Goal: Task Accomplishment & Management: Use online tool/utility

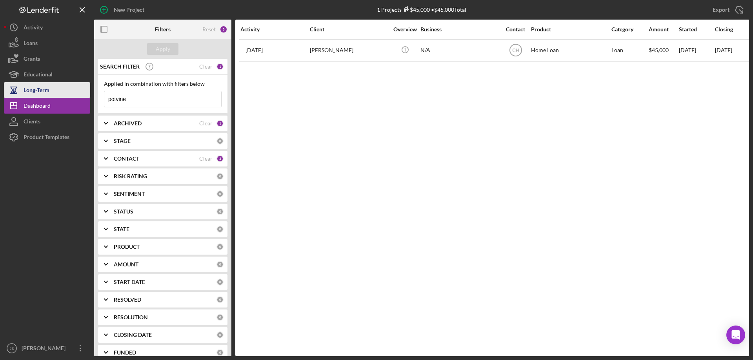
drag, startPoint x: 96, startPoint y: 98, endPoint x: 64, endPoint y: 96, distance: 32.6
click at [64, 96] on div "New Project 1 Projects $45,000 • $45,000 Total potvine Export Icon/Export Filte…" at bounding box center [376, 178] width 745 height 356
click at [168, 49] on div "Apply" at bounding box center [163, 49] width 15 height 12
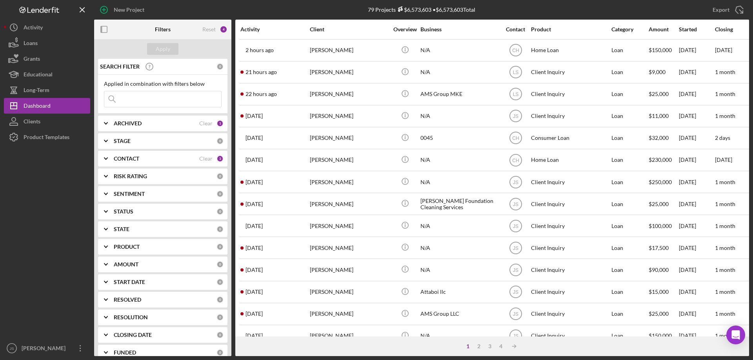
click at [128, 99] on input at bounding box center [162, 99] width 117 height 16
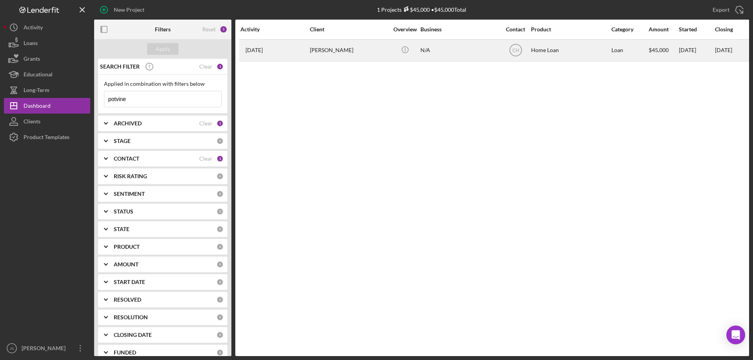
type input "potvine"
click at [368, 54] on div "[PERSON_NAME]" at bounding box center [349, 50] width 78 height 21
